Goal: Information Seeking & Learning: Learn about a topic

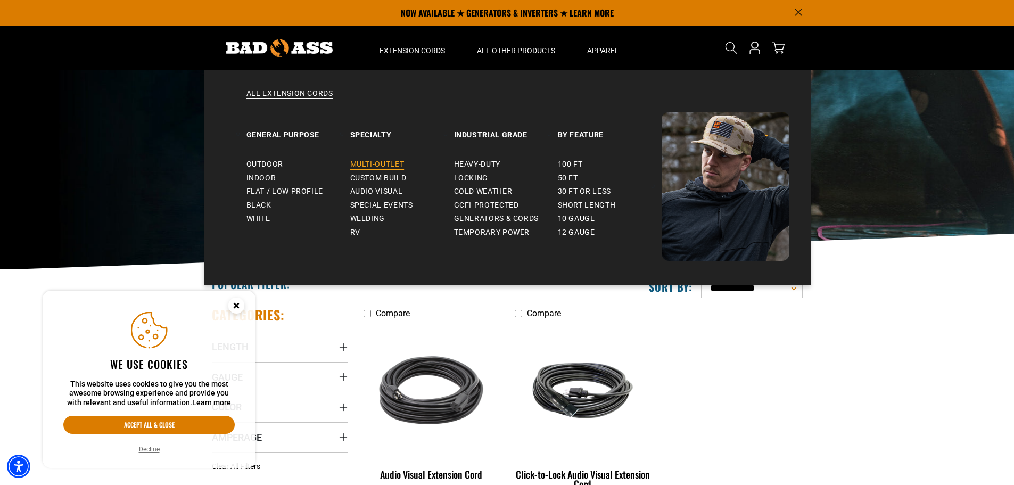
click at [384, 160] on span "Multi-Outlet" at bounding box center [377, 165] width 54 height 10
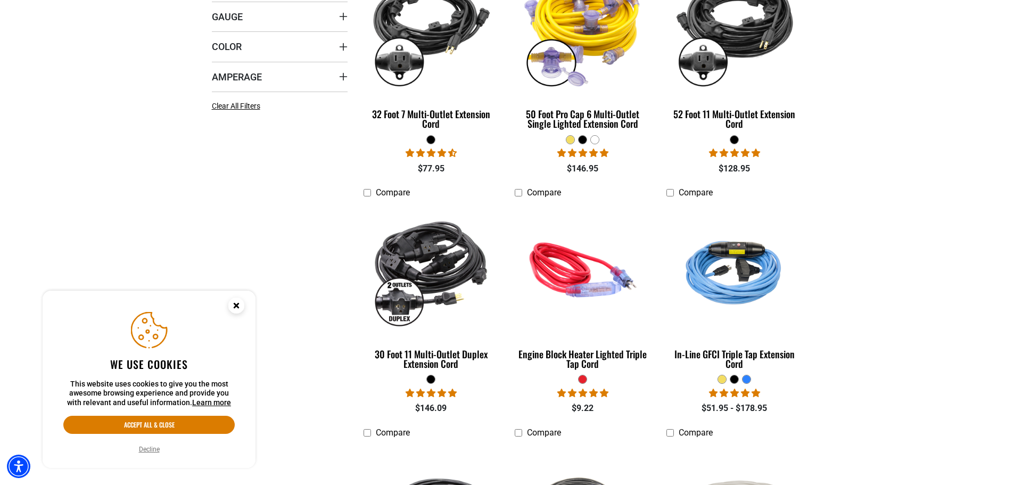
scroll to position [373, 0]
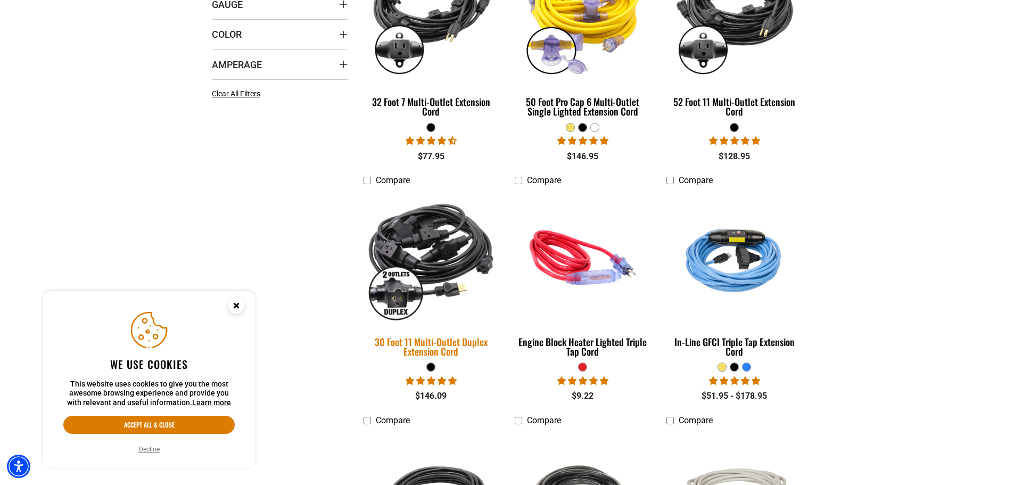
click at [405, 294] on img at bounding box center [431, 258] width 149 height 136
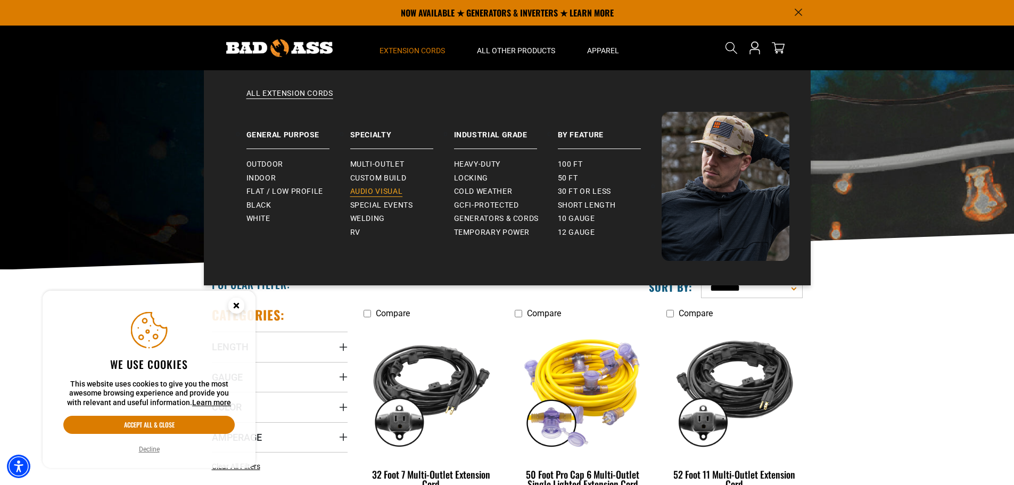
click at [384, 186] on link "Audio Visual" at bounding box center [402, 192] width 104 height 14
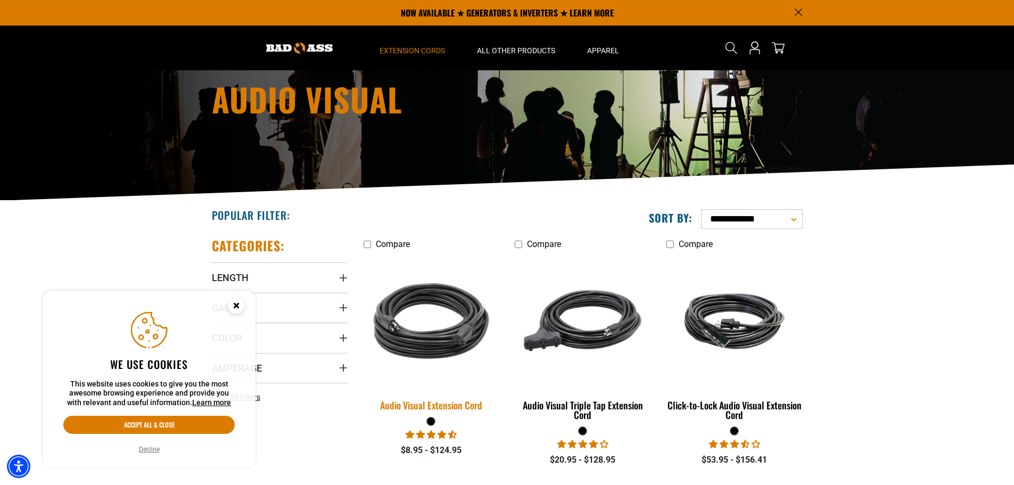
scroll to position [53, 0]
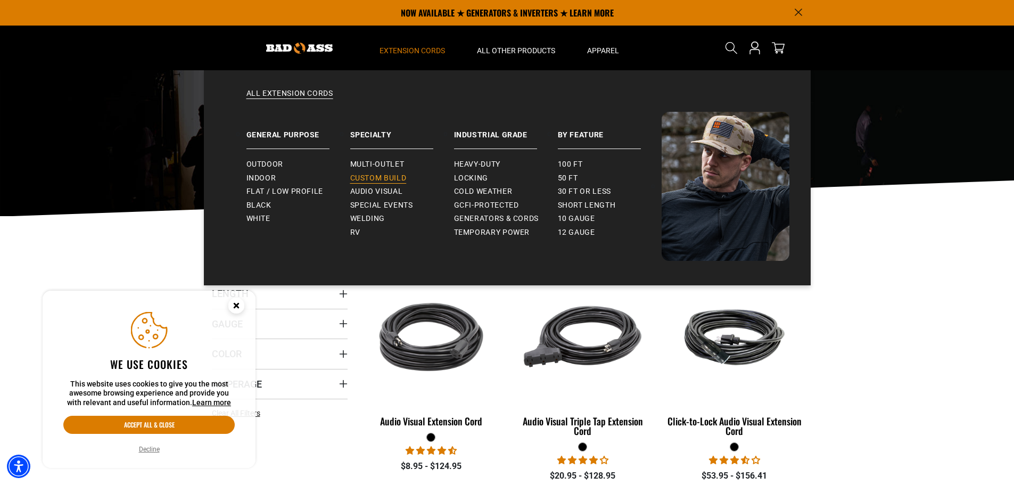
click at [407, 178] on link "Custom Build" at bounding box center [402, 178] width 104 height 14
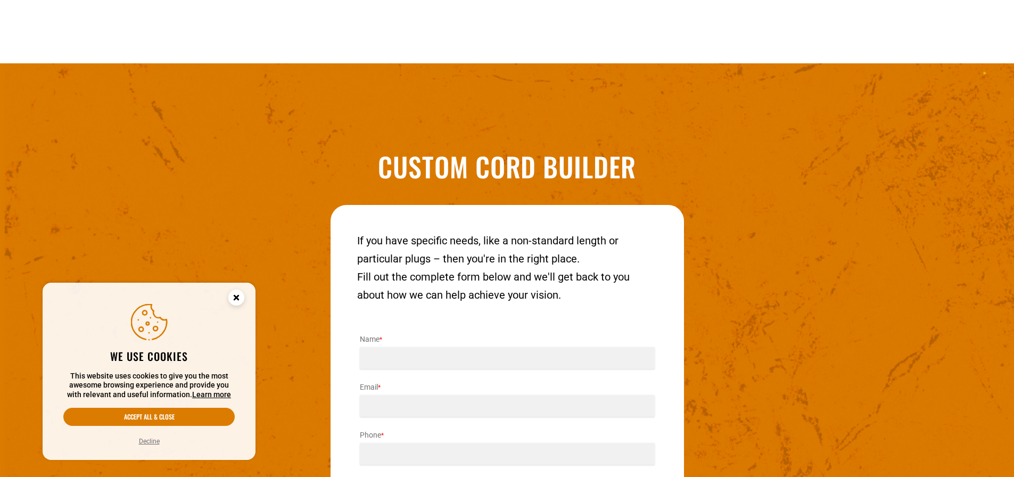
scroll to position [1321, 0]
